Goal: Find specific page/section: Find specific page/section

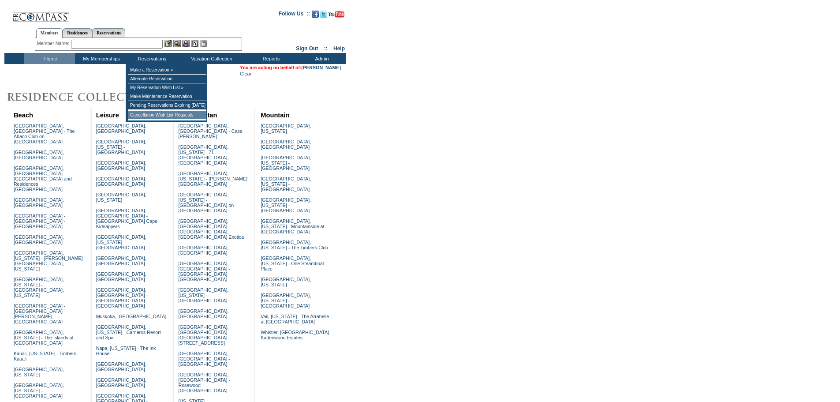
click at [154, 115] on td "Cancellation Wish List Requests" at bounding box center [167, 115] width 78 height 9
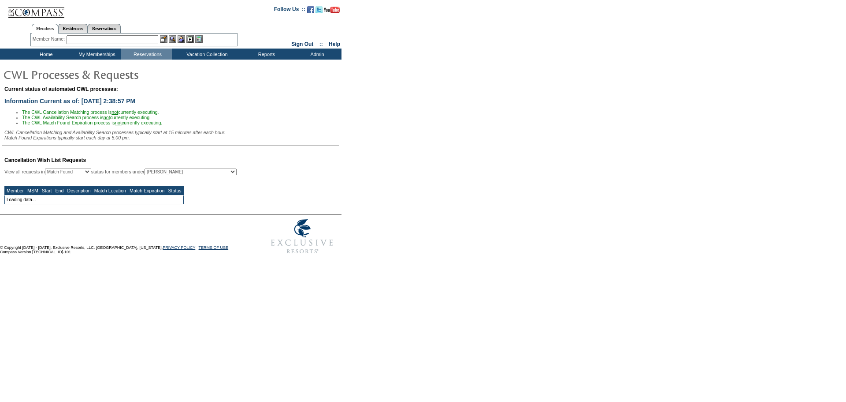
select select "50"
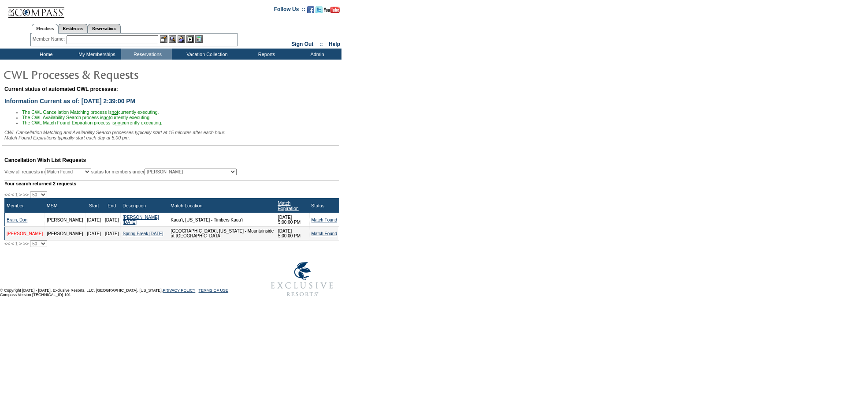
click at [21, 236] on link "[PERSON_NAME]" at bounding box center [25, 233] width 36 height 5
